Goal: Use online tool/utility: Utilize a website feature to perform a specific function

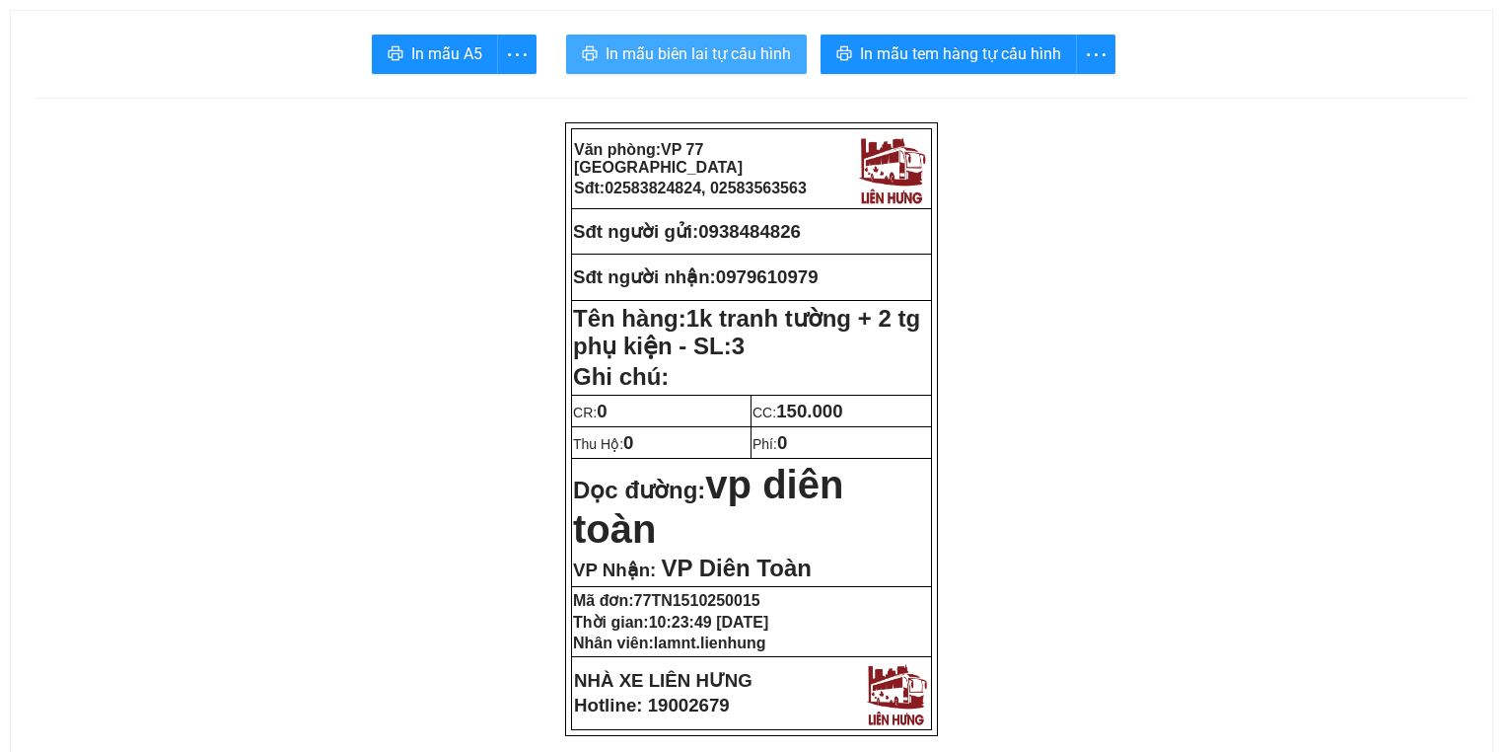
click at [684, 54] on span "In mẫu biên lai tự cấu hình" at bounding box center [698, 53] width 185 height 25
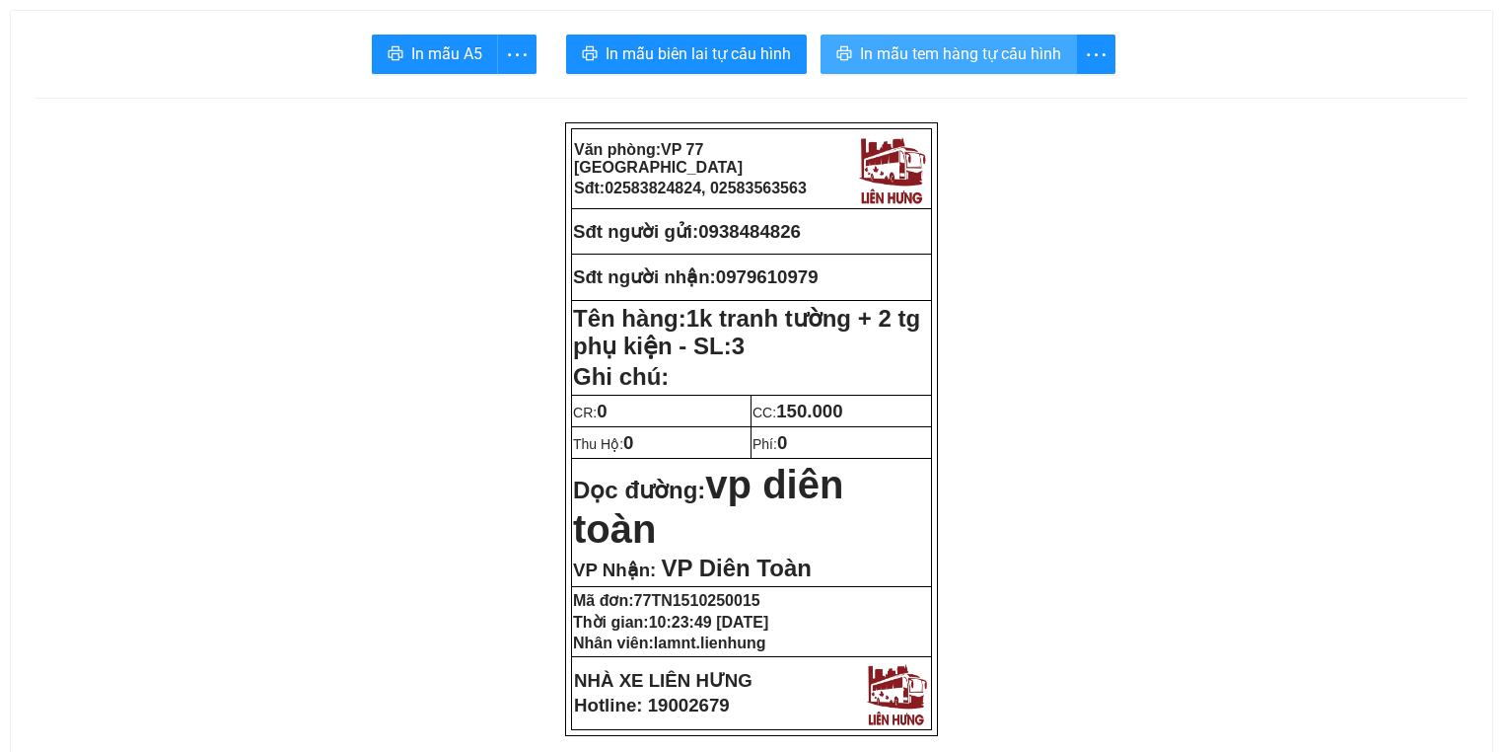
click at [880, 60] on span "In mẫu tem hàng tự cấu hình" at bounding box center [960, 53] width 201 height 25
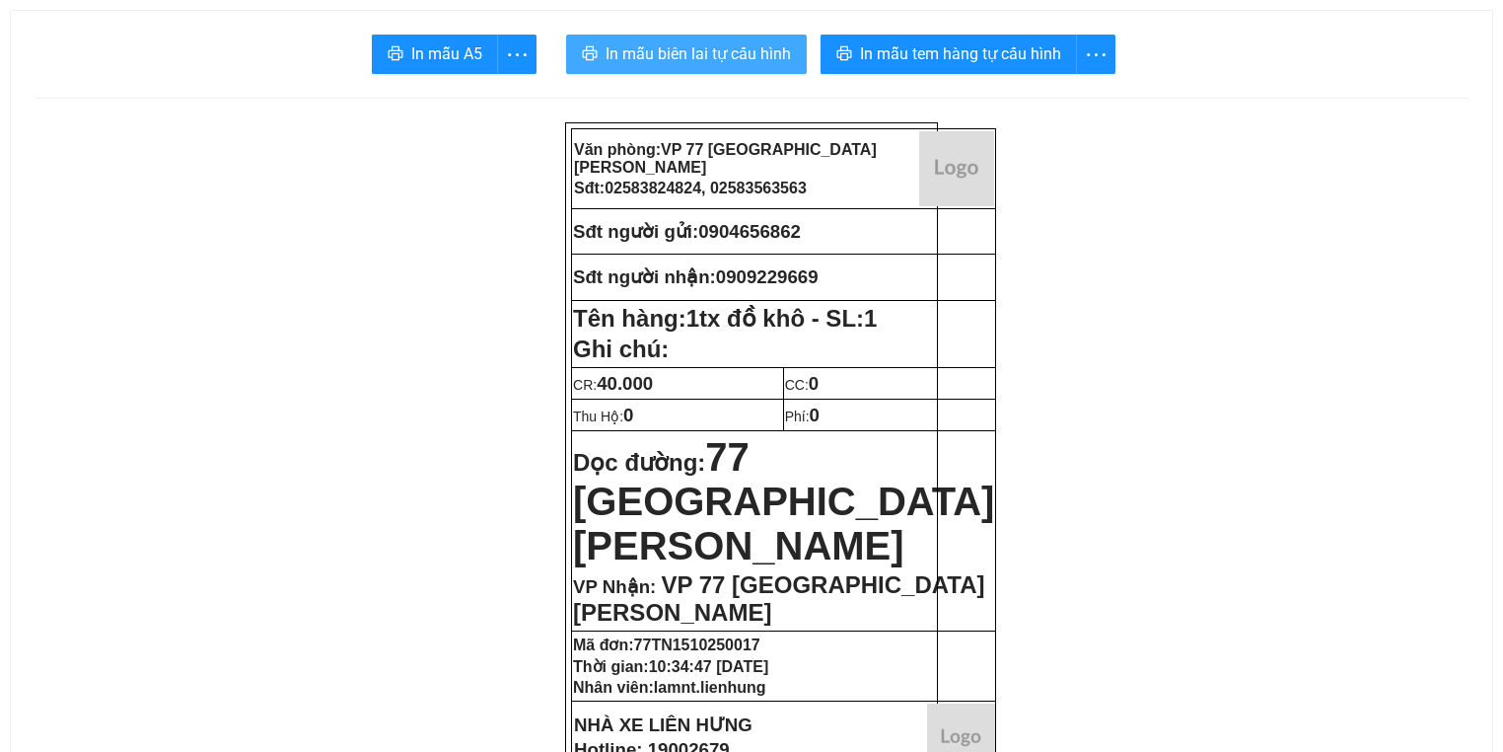
click at [696, 56] on span "In mẫu biên lai tự cấu hình" at bounding box center [698, 53] width 185 height 25
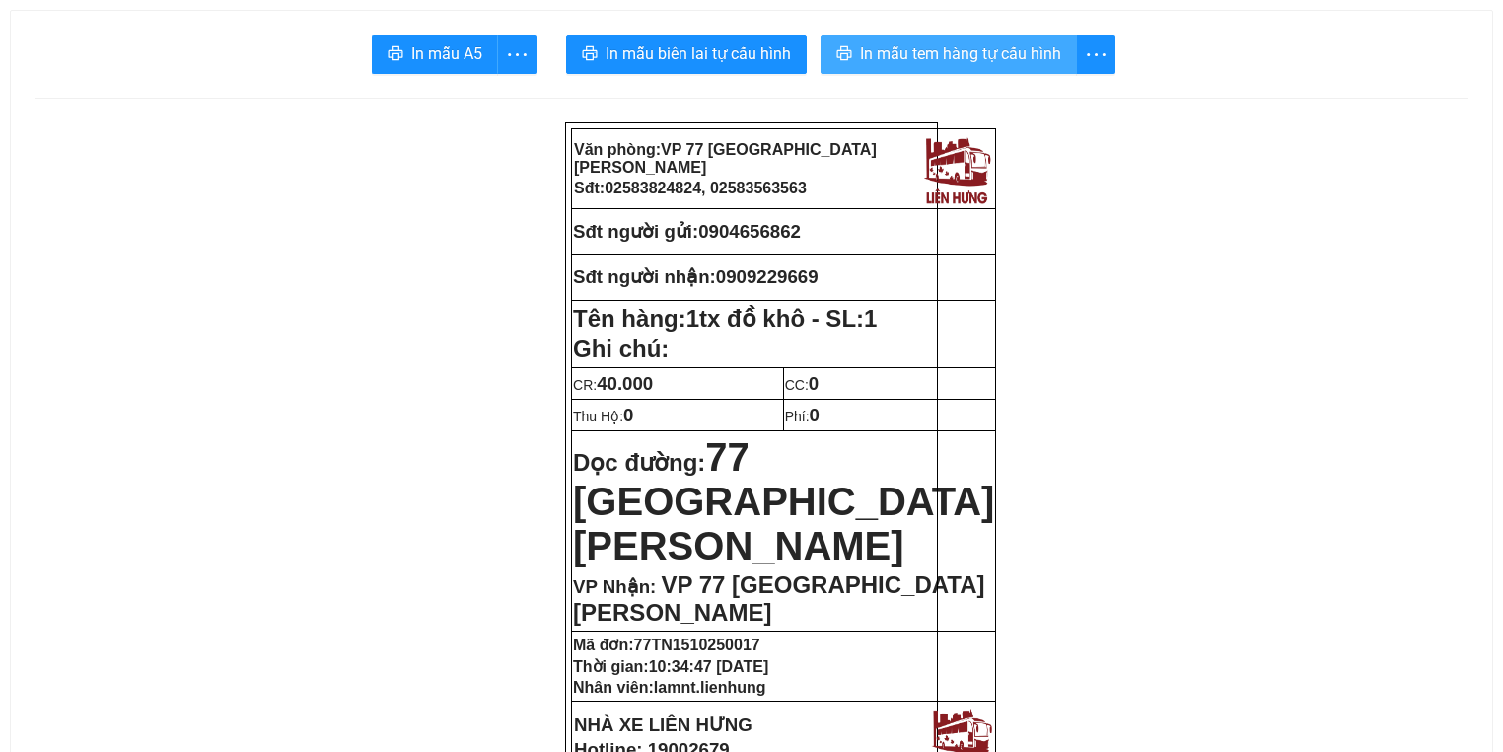
click at [888, 55] on span "In mẫu tem hàng tự cấu hình" at bounding box center [960, 53] width 201 height 25
